Goal: Transaction & Acquisition: Purchase product/service

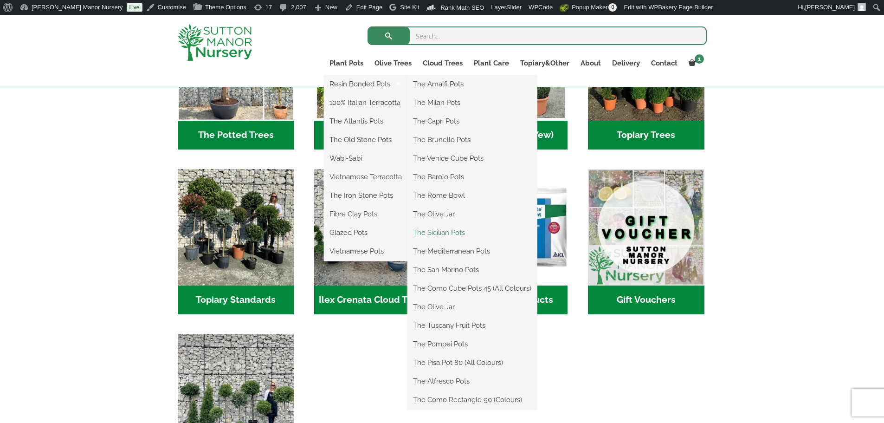
click at [439, 234] on link "The Sicilian Pots" at bounding box center [471, 232] width 129 height 14
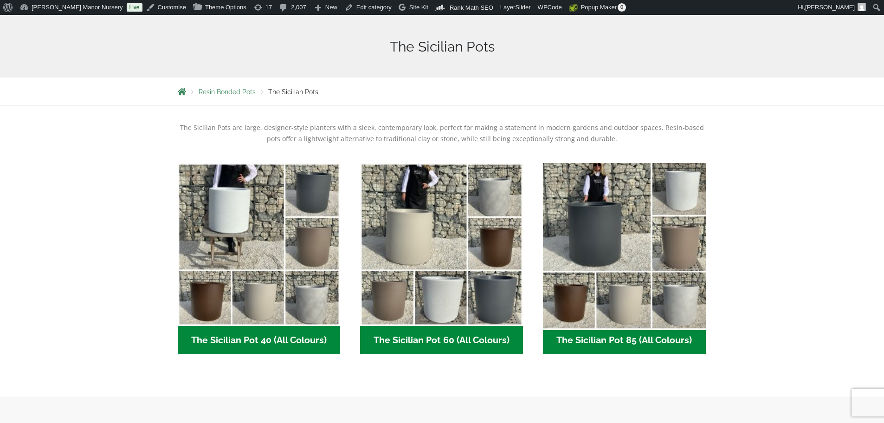
scroll to position [186, 0]
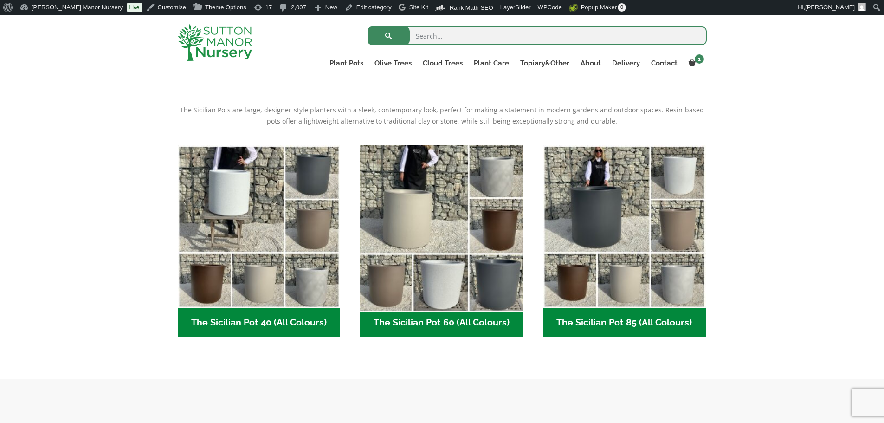
click at [475, 233] on img "Visit product category The Sicilian Pot 60 (All Colours)" at bounding box center [441, 226] width 171 height 171
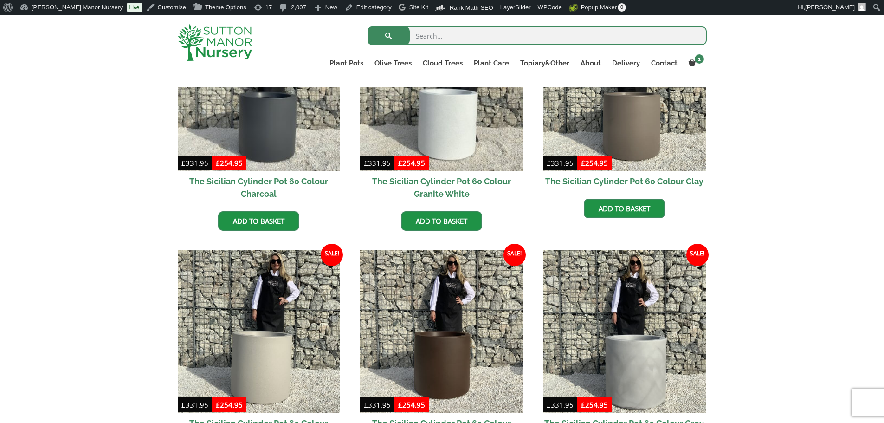
scroll to position [325, 0]
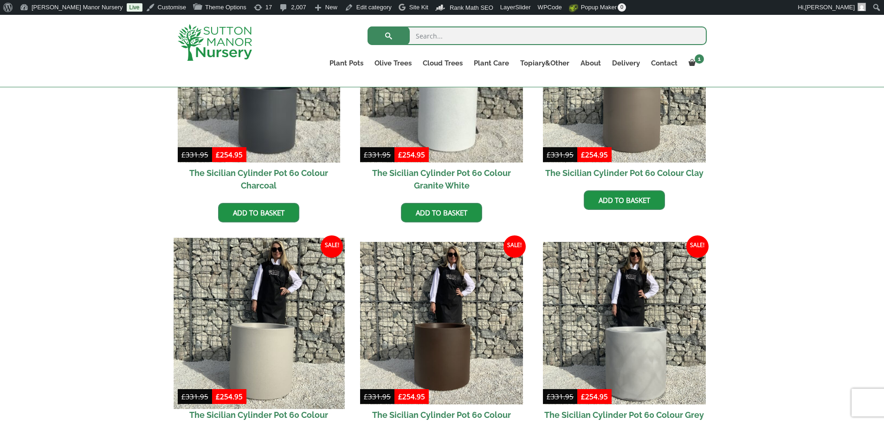
click at [259, 323] on img at bounding box center [258, 323] width 171 height 171
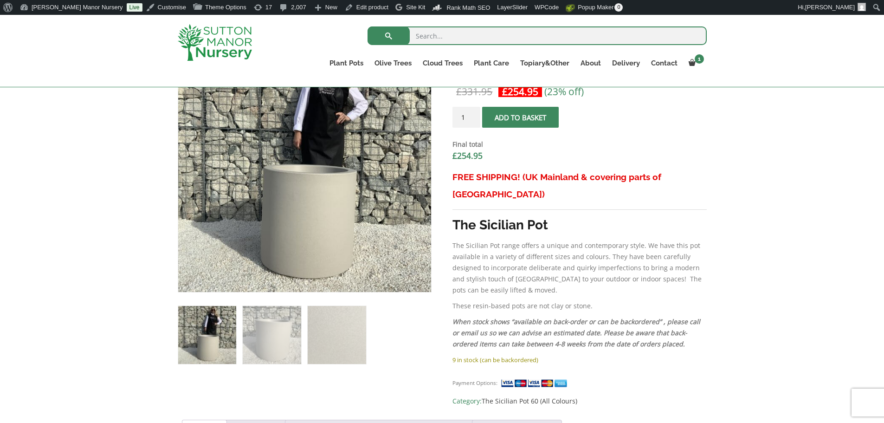
scroll to position [278, 0]
